Goal: Task Accomplishment & Management: Use online tool/utility

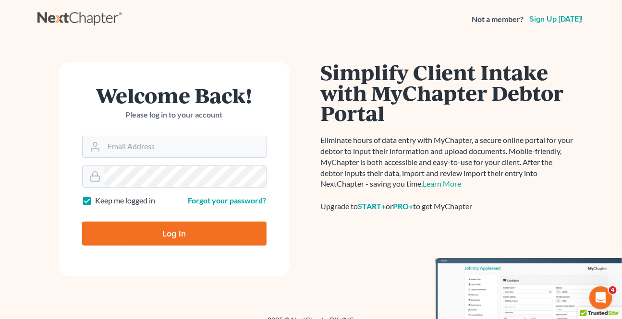
type input "[EMAIL_ADDRESS][DOMAIN_NAME]"
click at [192, 240] on input "Log In" at bounding box center [174, 234] width 184 height 24
type input "Thinking..."
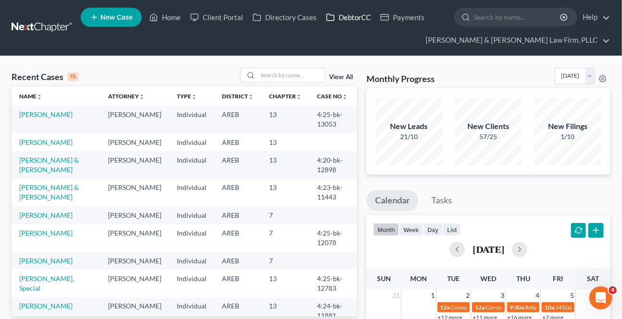
click at [347, 11] on link "DebtorCC" at bounding box center [348, 17] width 54 height 17
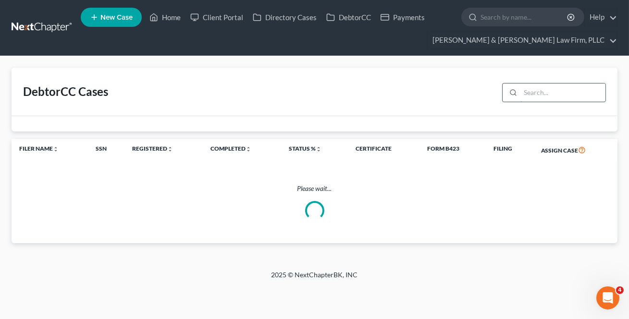
click at [555, 101] on input "search" at bounding box center [562, 93] width 85 height 18
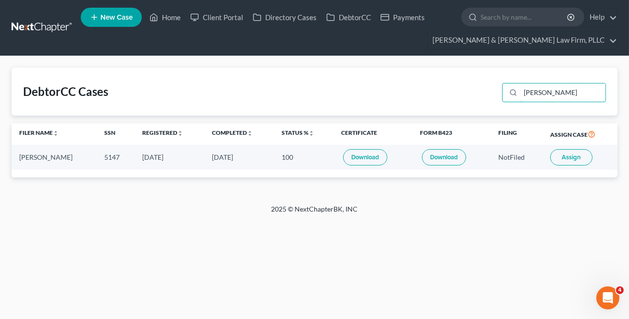
type input "[PERSON_NAME]"
click at [579, 158] on span "Assign" at bounding box center [571, 158] width 19 height 8
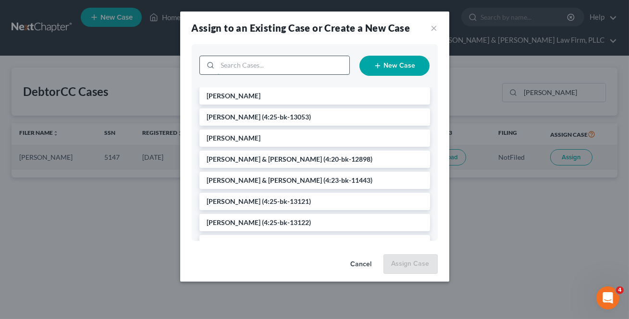
click at [266, 70] on input "search" at bounding box center [284, 65] width 132 height 18
type input "[PERSON_NAME]"
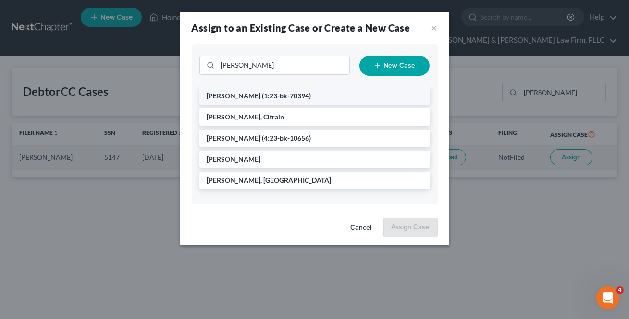
click at [239, 96] on span "[PERSON_NAME]" at bounding box center [234, 96] width 54 height 8
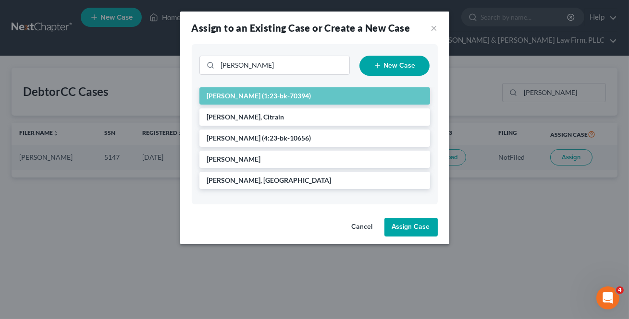
click at [401, 229] on button "Assign Case" at bounding box center [410, 227] width 53 height 19
